Goal: Information Seeking & Learning: Check status

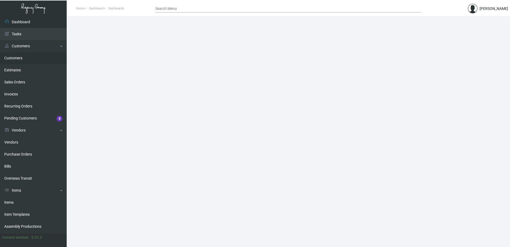
click at [17, 58] on link "Customers" at bounding box center [33, 58] width 67 height 12
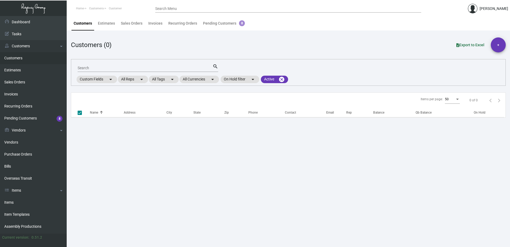
checkbox input "false"
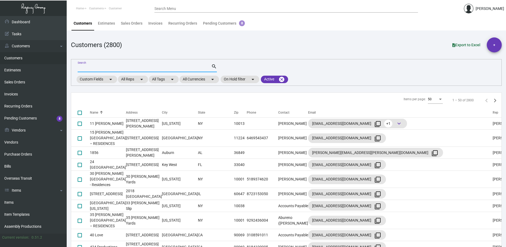
click at [80, 68] on input "Search" at bounding box center [145, 68] width 134 height 4
type input "belgrove"
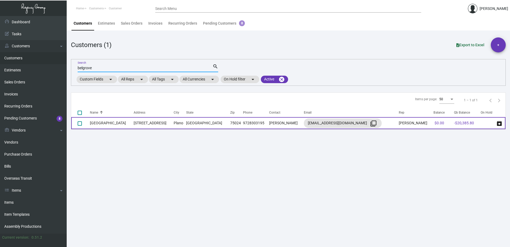
click at [105, 125] on td "[GEOGRAPHIC_DATA]" at bounding box center [112, 123] width 44 height 12
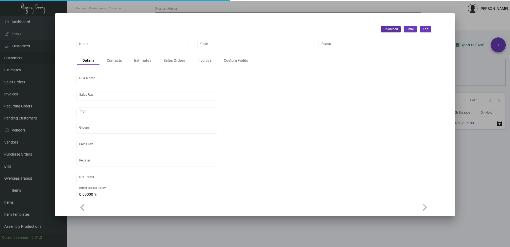
type input "[GEOGRAPHIC_DATA]"
type input "BELGROVE"
type input "[PERSON_NAME]"
type input "ST FL-[GEOGRAPHIC_DATA]"
type input "Net 30"
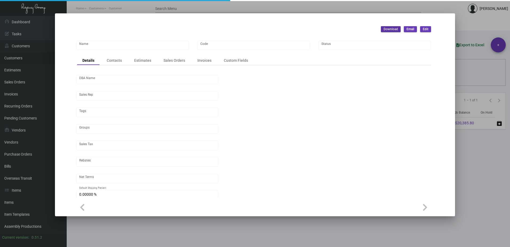
type input "United States Dollar $"
type input "$ 0.00"
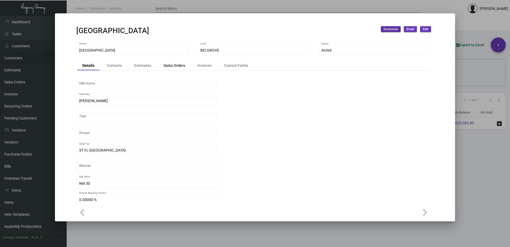
click at [173, 66] on div "Sales Orders" at bounding box center [175, 66] width 22 height 6
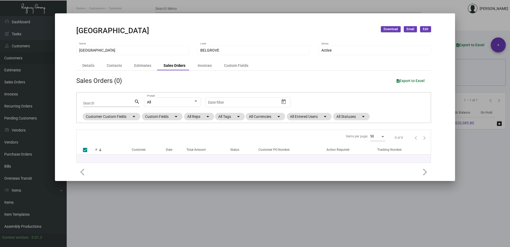
checkbox input "false"
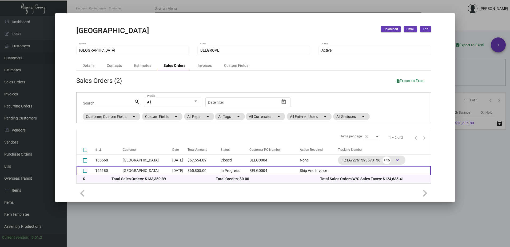
click at [128, 171] on td "[GEOGRAPHIC_DATA]" at bounding box center [148, 170] width 50 height 9
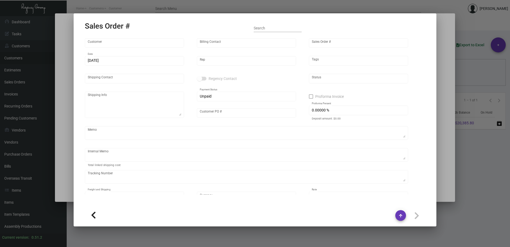
type input "[GEOGRAPHIC_DATA]"
type input "[PERSON_NAME]"
type input "165180"
type input "[DATE]"
type input "[PERSON_NAME]"
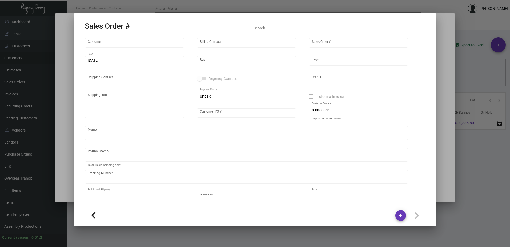
type input "BELG0004"
type textarea "[DATE] - Down-payment check rec'd $30,750.00"
type input "United States Dollar $"
type input "$ 0.00"
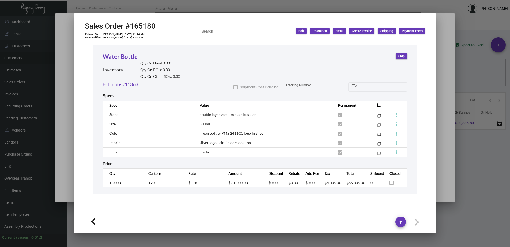
scroll to position [293, 0]
